Goal: Register for event/course

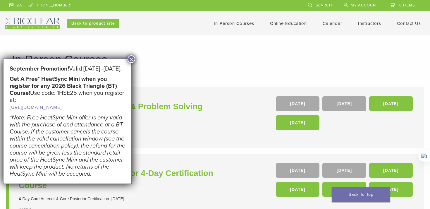
click at [131, 58] on button "×" at bounding box center [132, 59] width 8 height 8
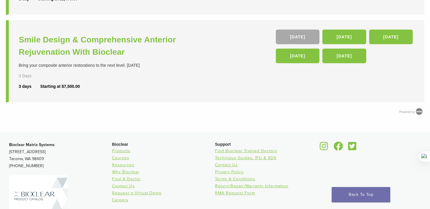
scroll to position [371, 0]
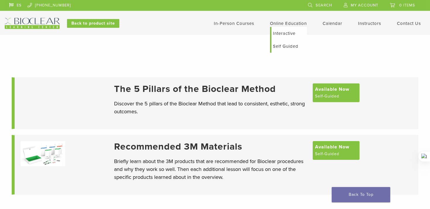
click at [286, 23] on link "Online Education" at bounding box center [288, 23] width 37 height 5
click at [283, 32] on link "Interactive" at bounding box center [288, 33] width 35 height 13
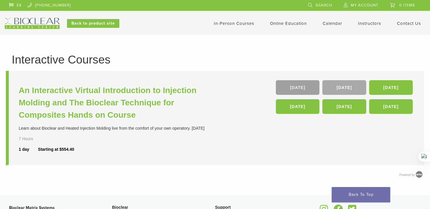
click at [303, 88] on link "24 Oct" at bounding box center [298, 87] width 44 height 15
